Goal: Check status: Check status

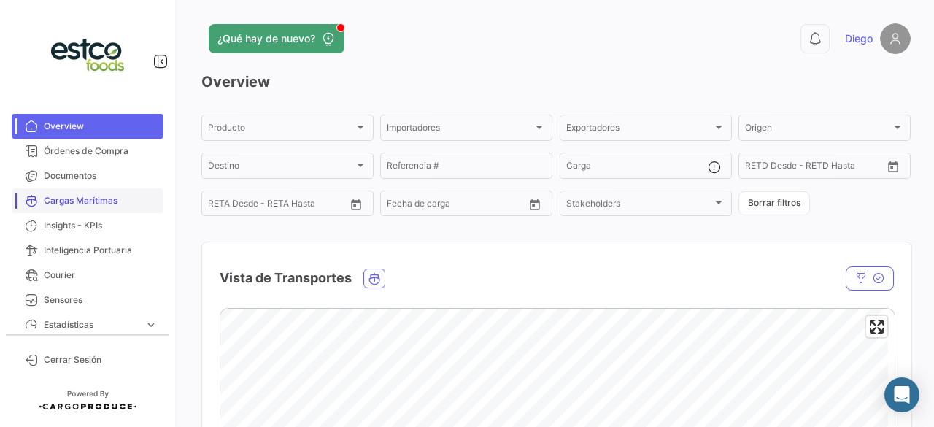
click at [115, 200] on span "Cargas Marítimas" at bounding box center [101, 200] width 114 height 13
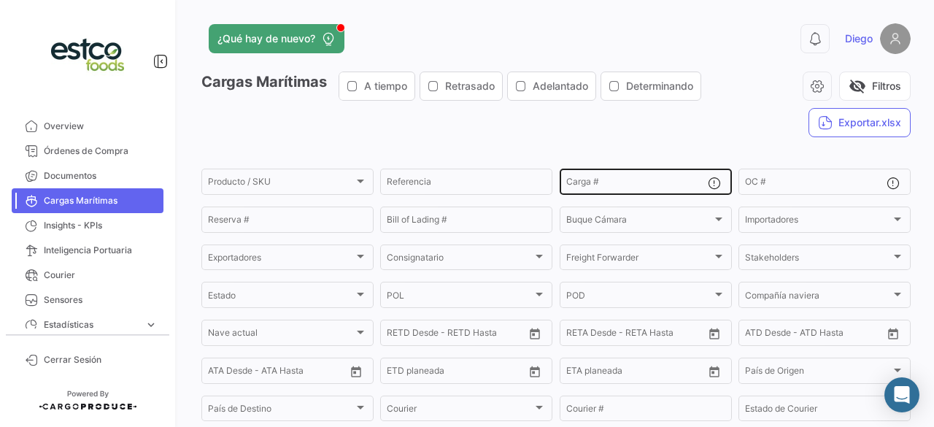
click at [628, 182] on input "Carga #" at bounding box center [637, 184] width 142 height 10
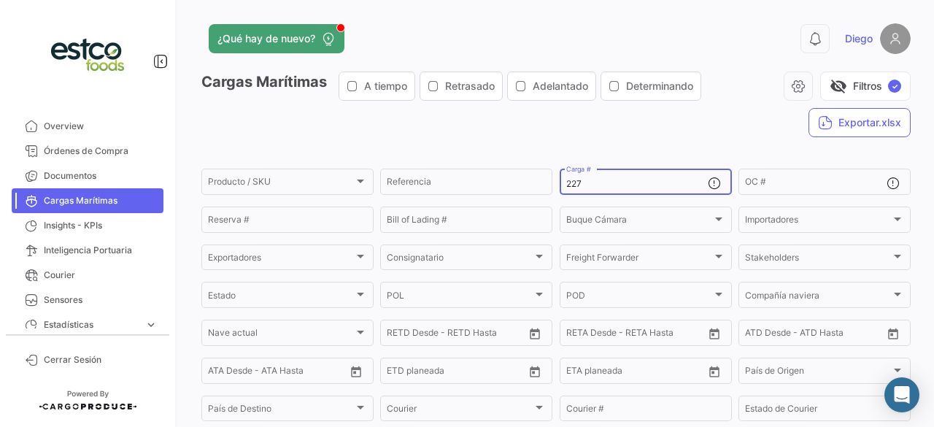
type input "227"
drag, startPoint x: 615, startPoint y: 182, endPoint x: 392, endPoint y: 185, distance: 222.7
click at [0, 0] on div "Producto / SKU Producto / SKU Referencia 227 Carga # OC # Reserva # Bill of Lad…" at bounding box center [0, 0] width 0 height 0
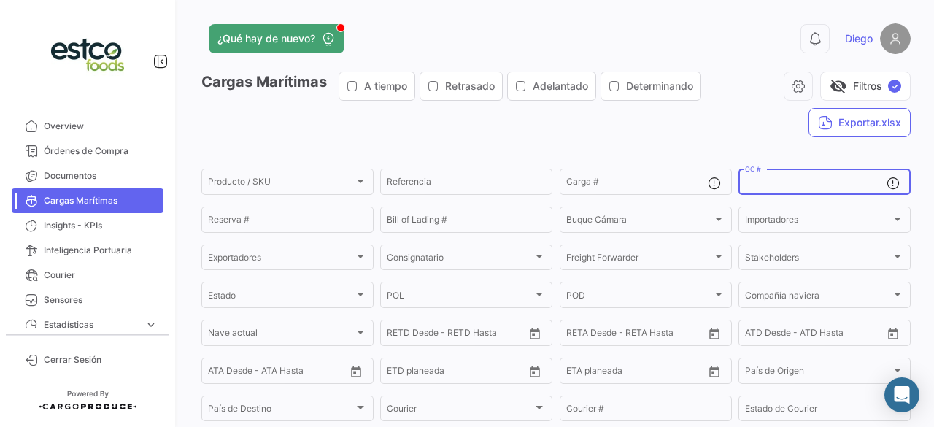
click at [812, 186] on input "OC #" at bounding box center [816, 184] width 142 height 10
type input "228"
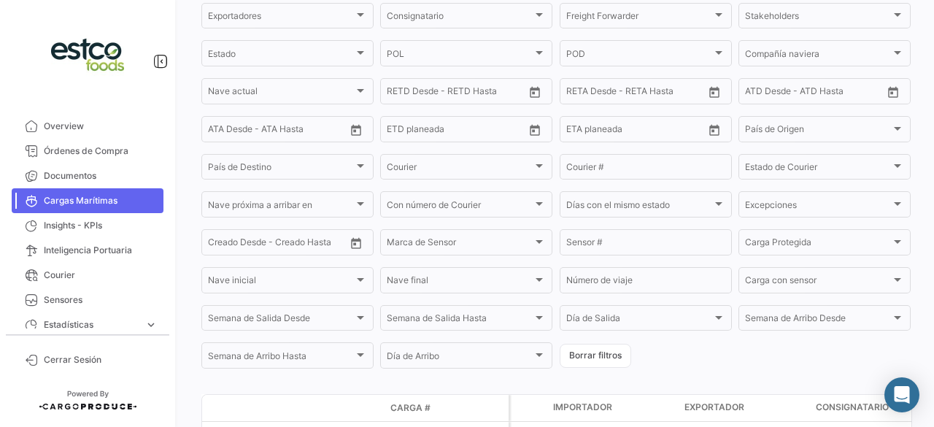
scroll to position [356, 0]
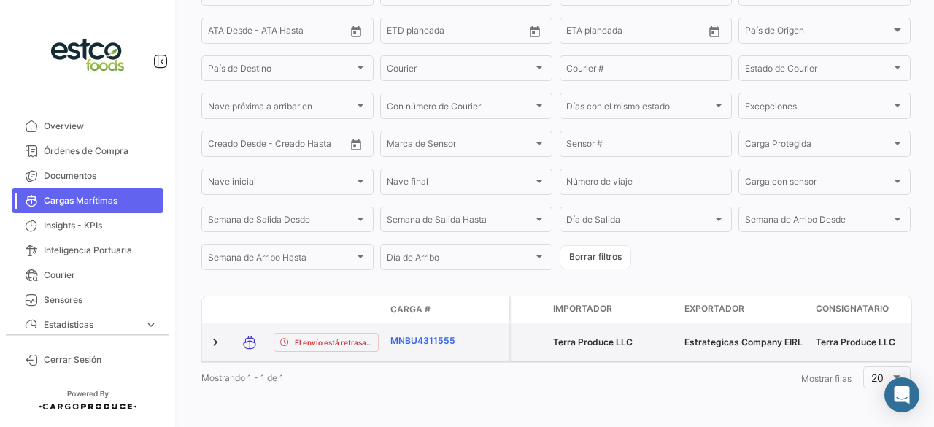
click at [429, 334] on link "MNBU4311555" at bounding box center [429, 340] width 76 height 13
